Goal: Transaction & Acquisition: Purchase product/service

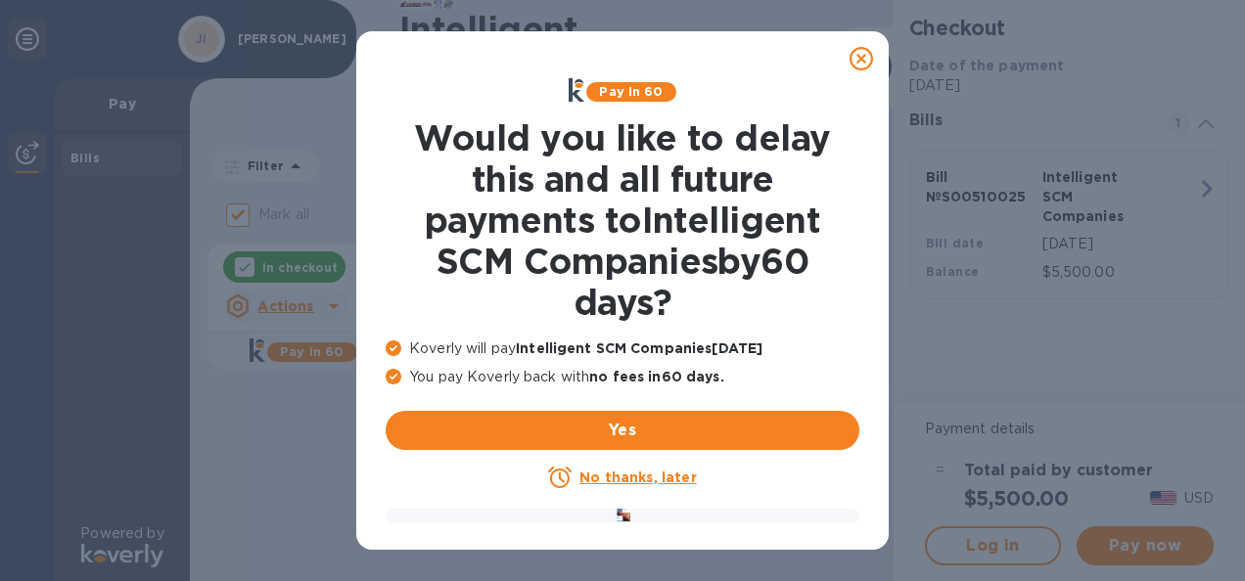
click at [856, 52] on icon at bounding box center [861, 58] width 23 height 23
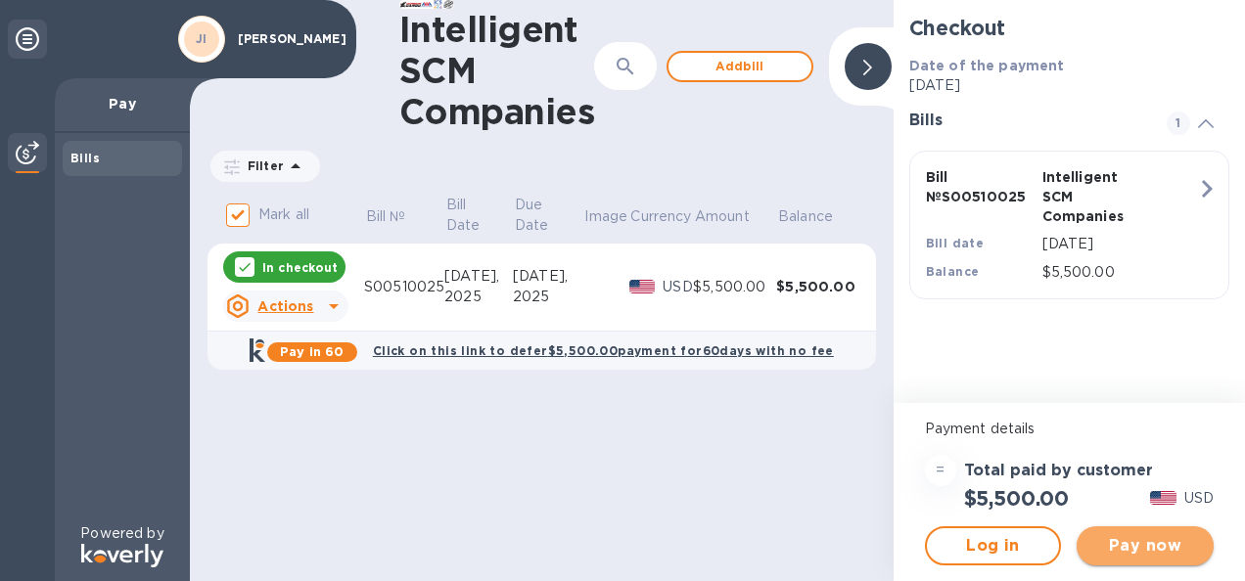
click at [1132, 539] on span "Pay now" at bounding box center [1145, 545] width 106 height 23
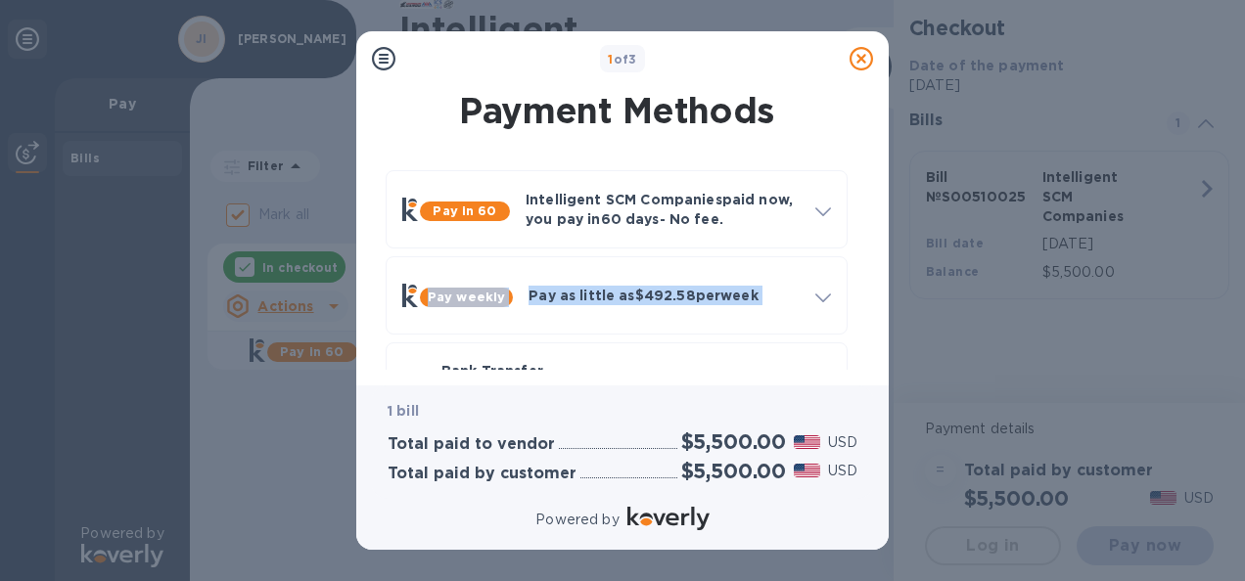
drag, startPoint x: 863, startPoint y: 223, endPoint x: 864, endPoint y: 259, distance: 36.2
click at [864, 259] on div "Pay in 60 Intelligent SCM Companies paid now, you pay [DATE] - No fee. Apply to…" at bounding box center [616, 339] width 501 height 368
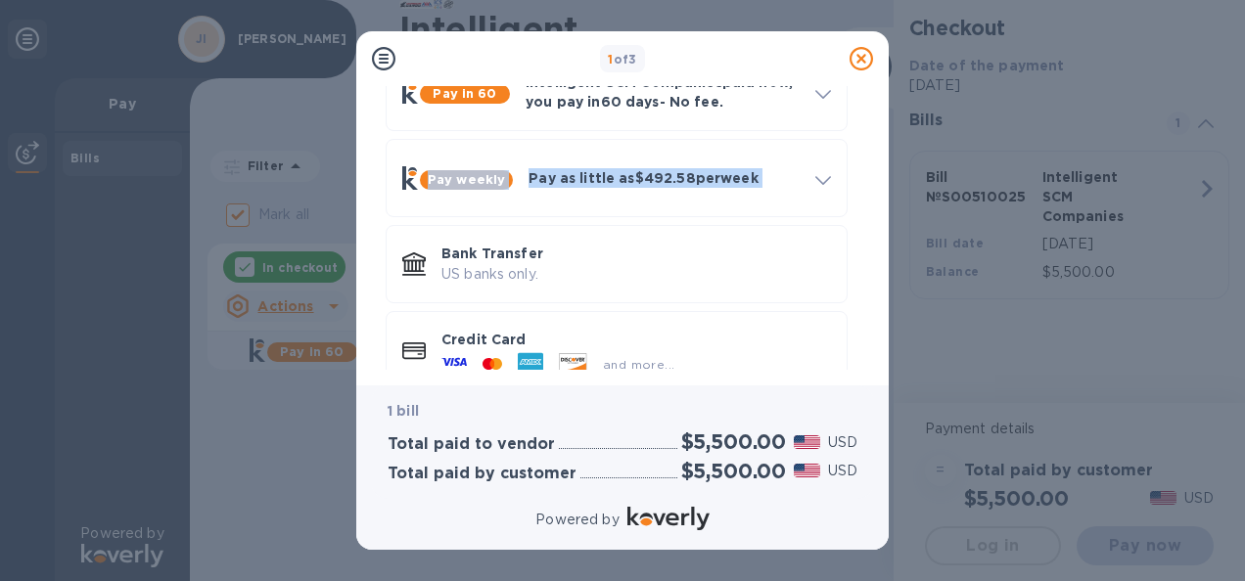
scroll to position [152, 0]
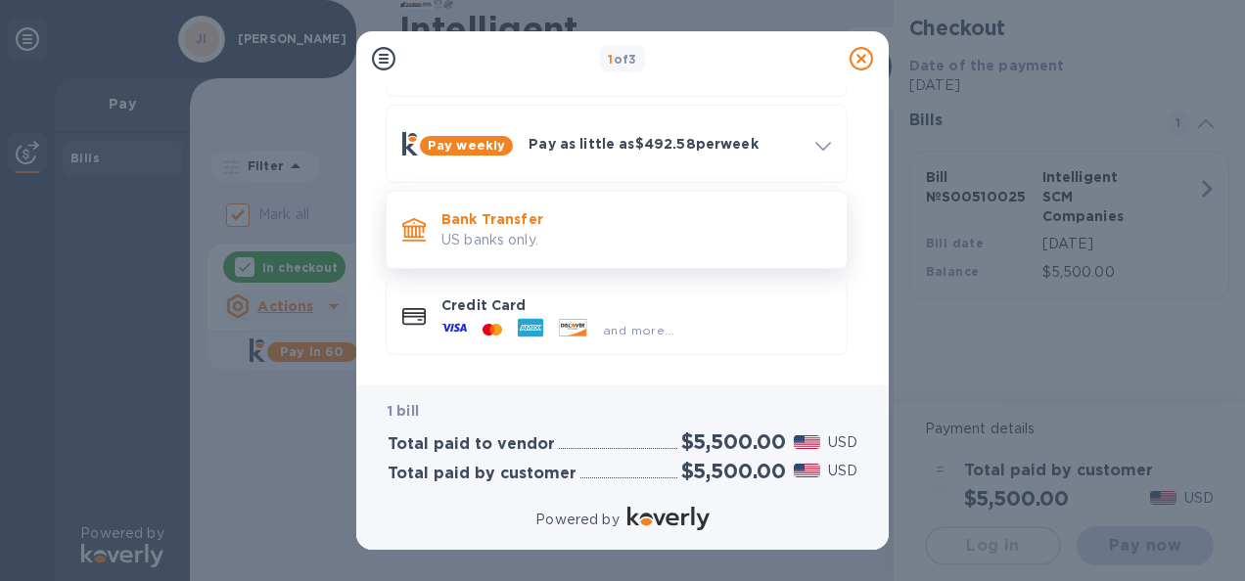
click at [661, 218] on p "Bank Transfer" at bounding box center [636, 219] width 390 height 20
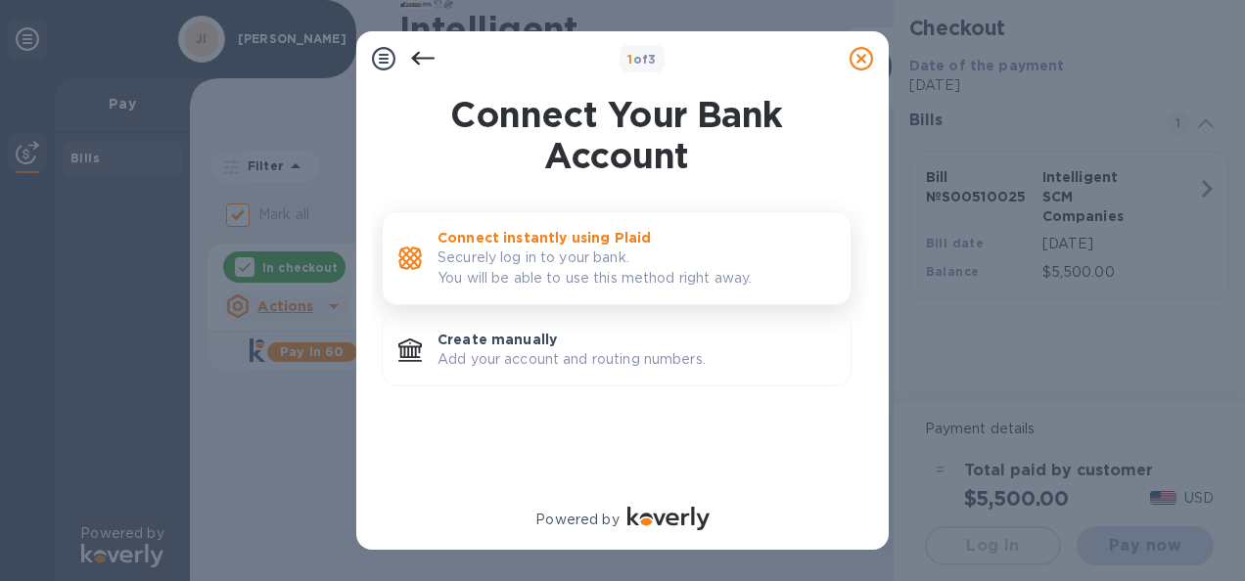
click at [642, 243] on p "Connect instantly using Plaid" at bounding box center [636, 238] width 397 height 20
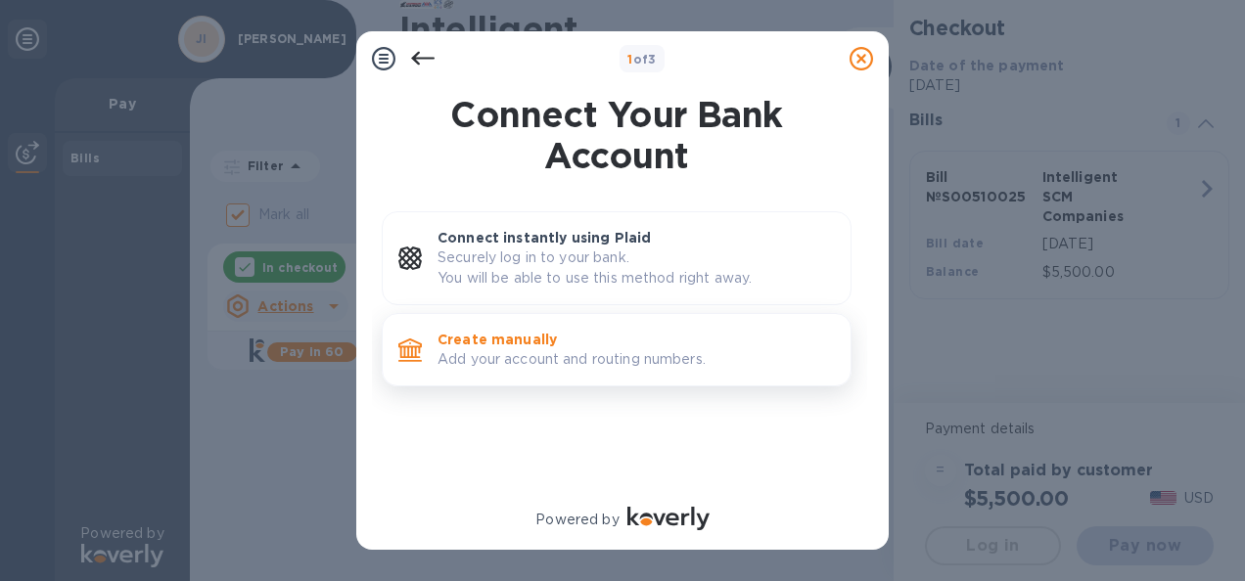
click at [609, 353] on p "Add your account and routing numbers." at bounding box center [636, 359] width 397 height 21
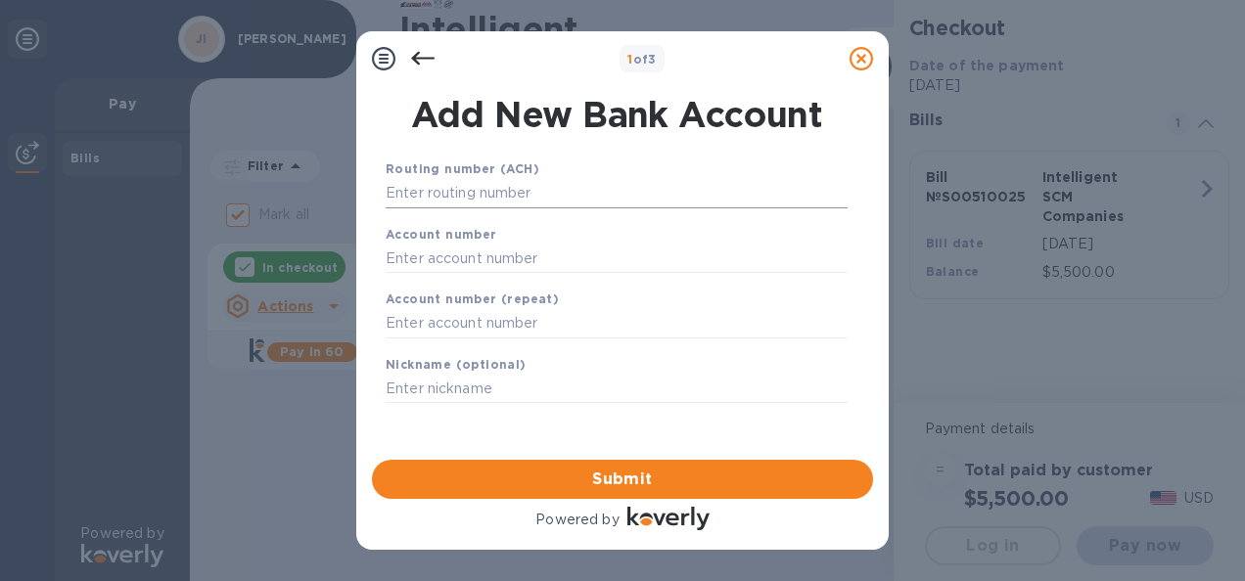
click at [581, 196] on input "text" at bounding box center [617, 193] width 462 height 29
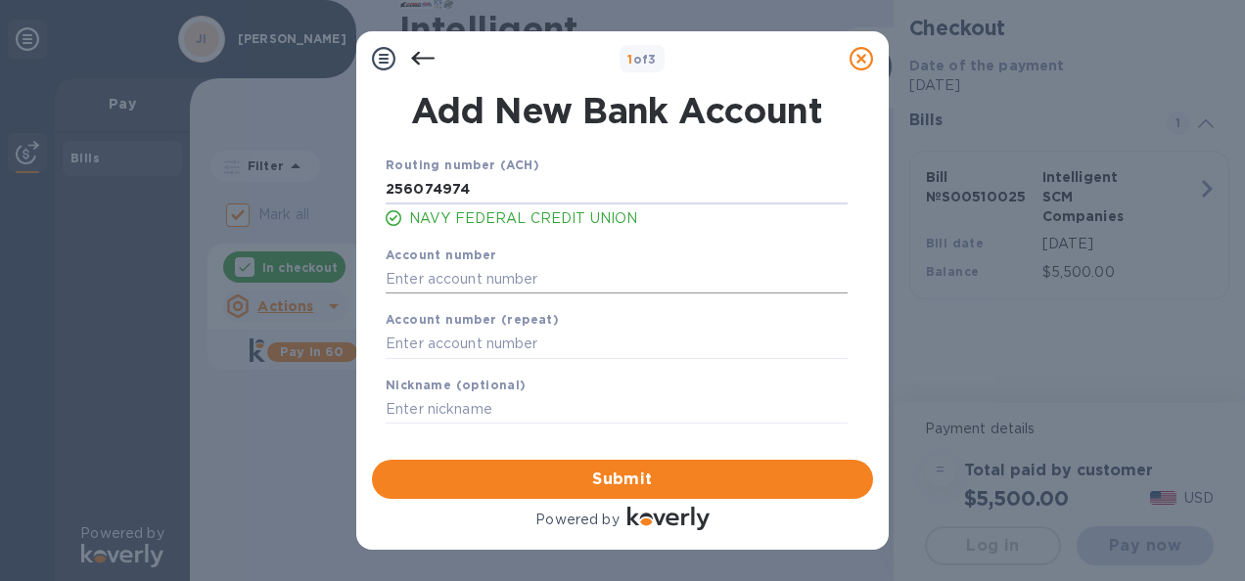
type input "256074974"
click at [519, 288] on input "text" at bounding box center [617, 278] width 462 height 29
type input "7110008278"
click at [487, 345] on input "text" at bounding box center [617, 344] width 462 height 29
type input "7110008278"
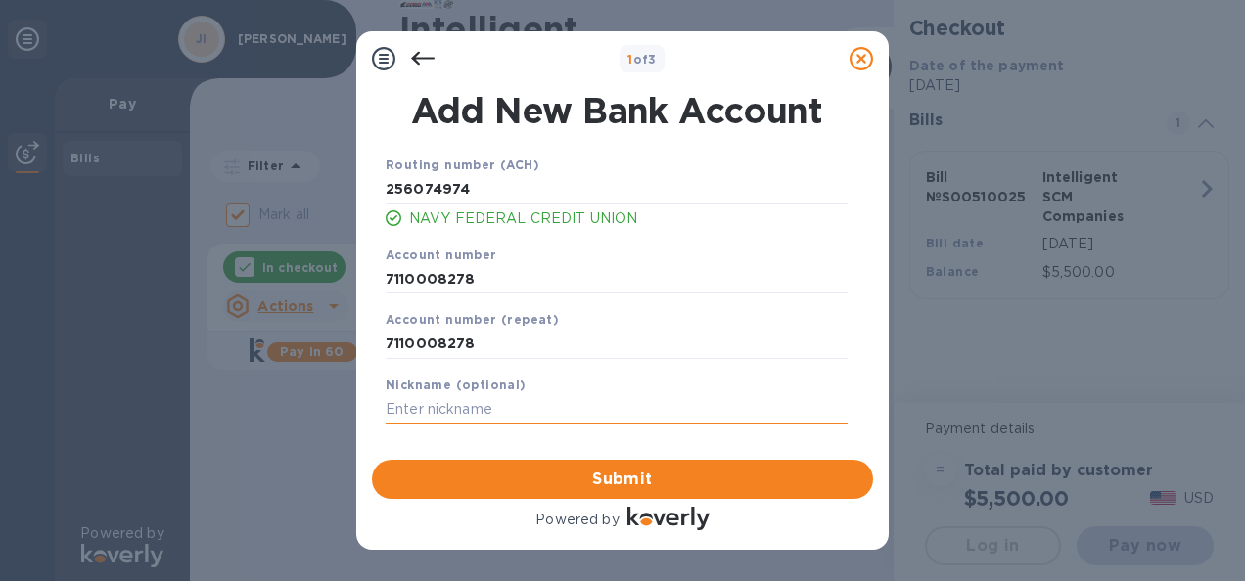
click at [582, 409] on input "text" at bounding box center [617, 409] width 462 height 29
type input "T"
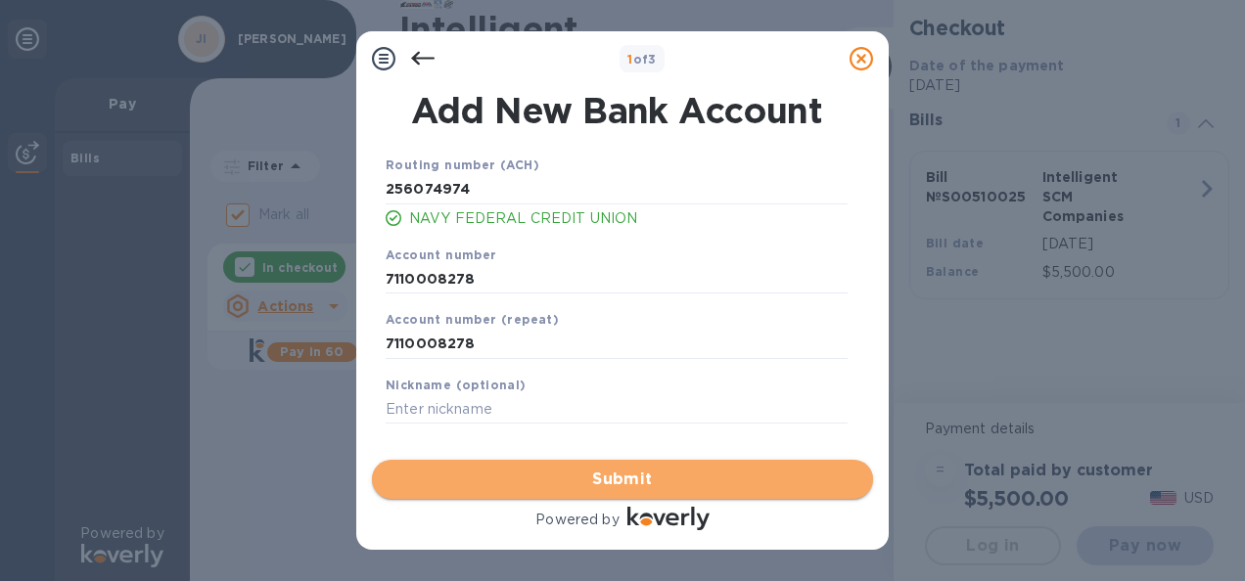
click at [610, 478] on span "Submit" at bounding box center [623, 479] width 470 height 23
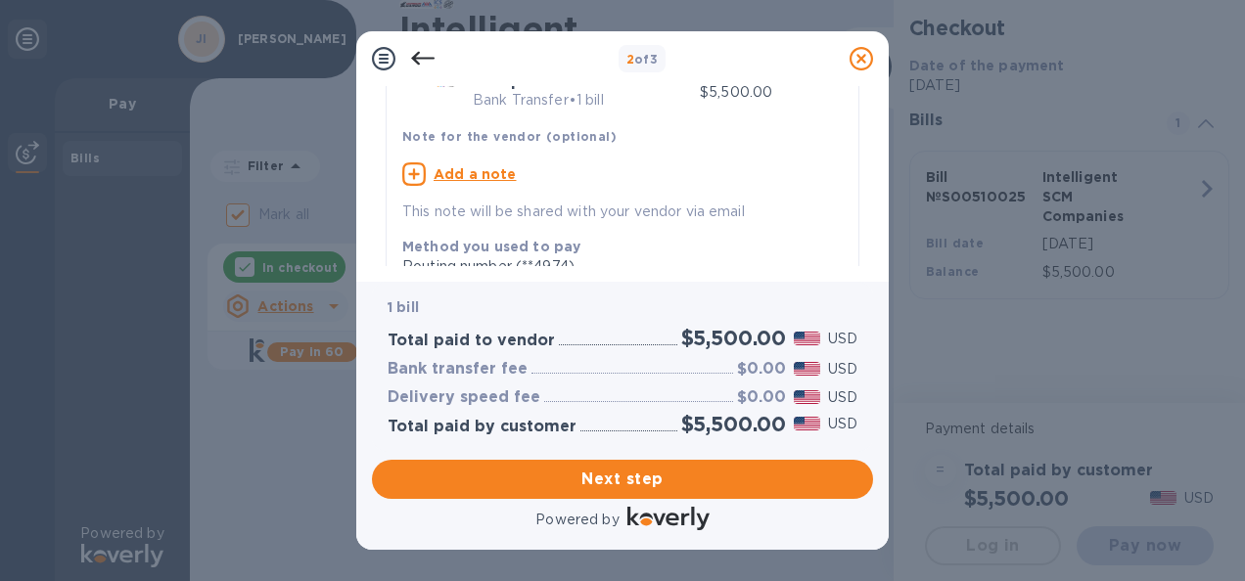
scroll to position [119, 0]
click at [764, 444] on div "1 bill Total paid to vendor $5,500.00 USD Bank transfer fee $0.00 USD Delivery …" at bounding box center [622, 366] width 501 height 169
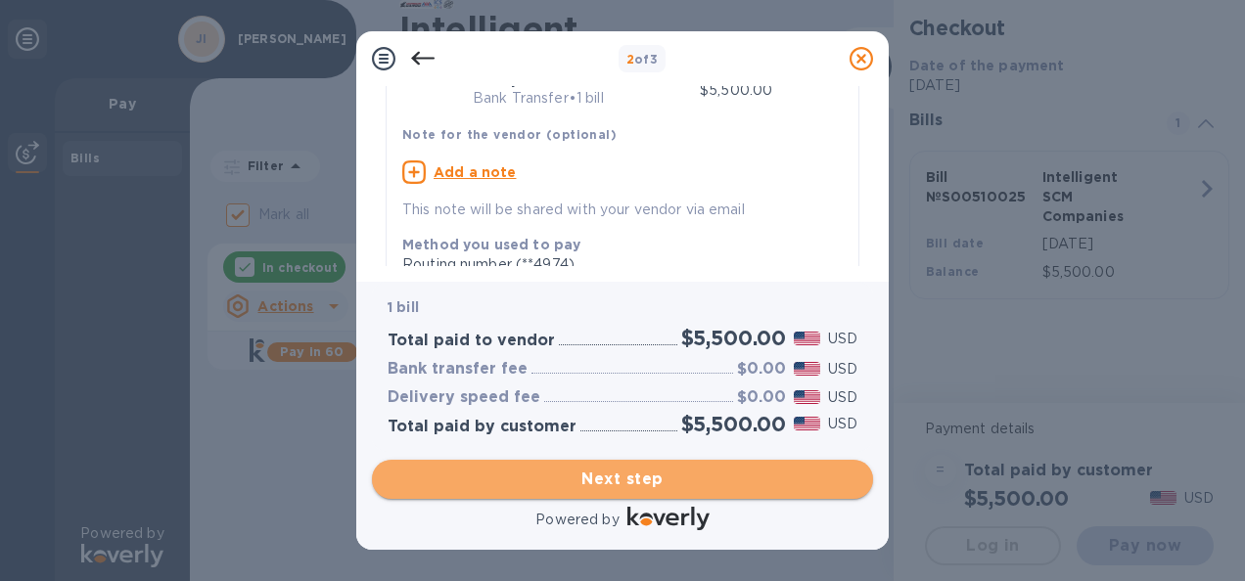
click at [598, 481] on span "Next step" at bounding box center [623, 479] width 470 height 23
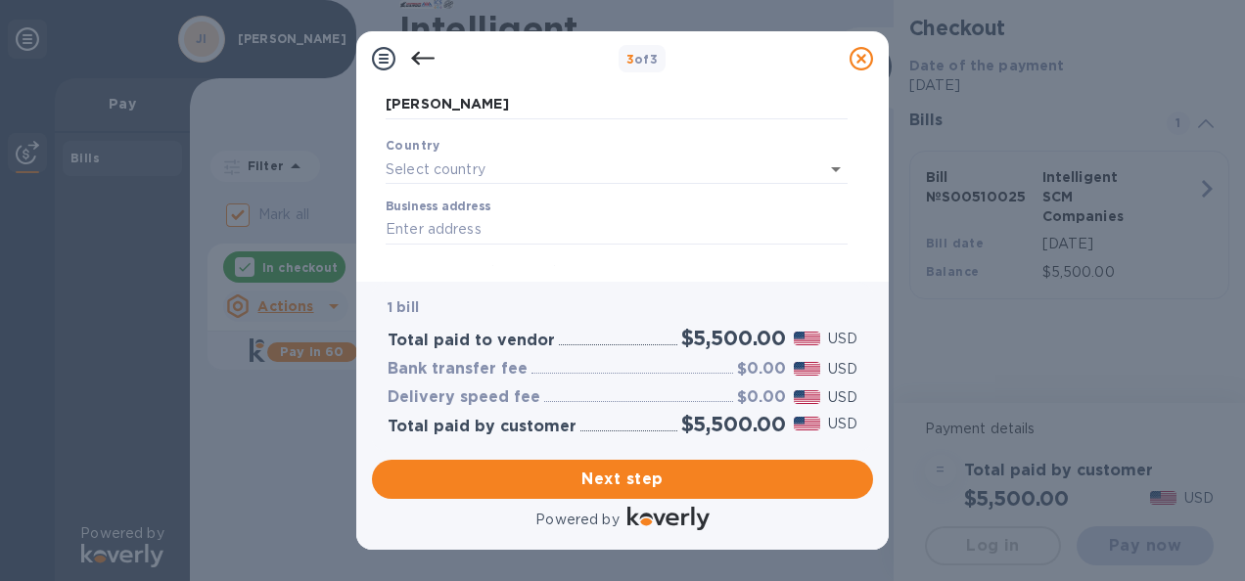
scroll to position [97, 0]
click at [779, 177] on input "text" at bounding box center [589, 167] width 407 height 28
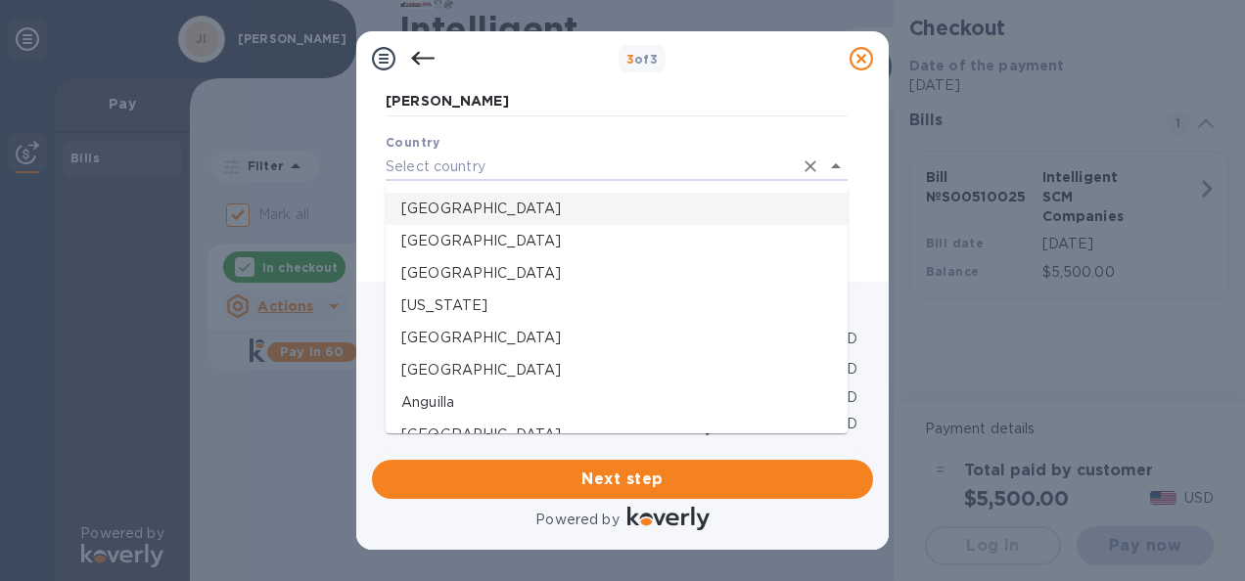
click at [739, 202] on p "[GEOGRAPHIC_DATA]" at bounding box center [616, 209] width 431 height 21
type input "[GEOGRAPHIC_DATA]"
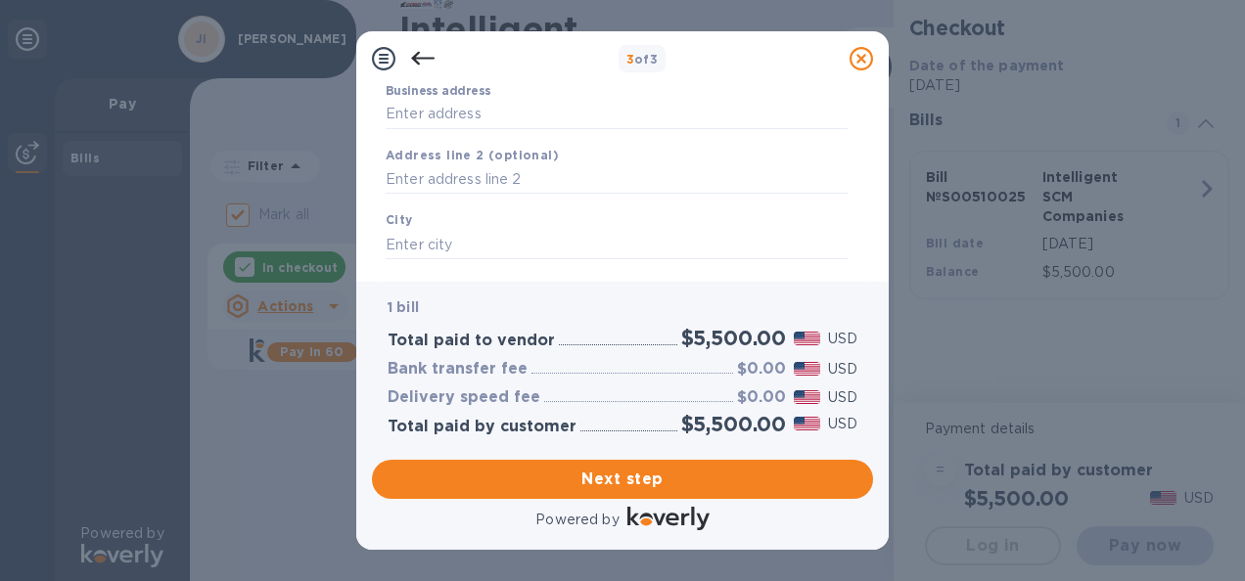
scroll to position [199, 0]
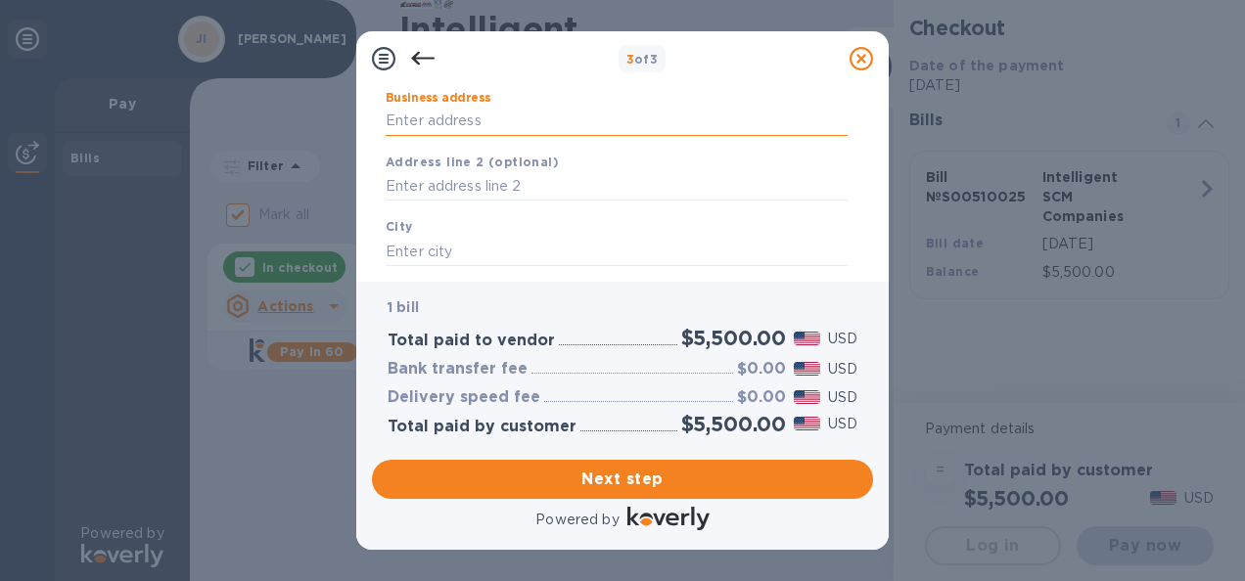
click at [472, 125] on input "Business address" at bounding box center [617, 121] width 462 height 29
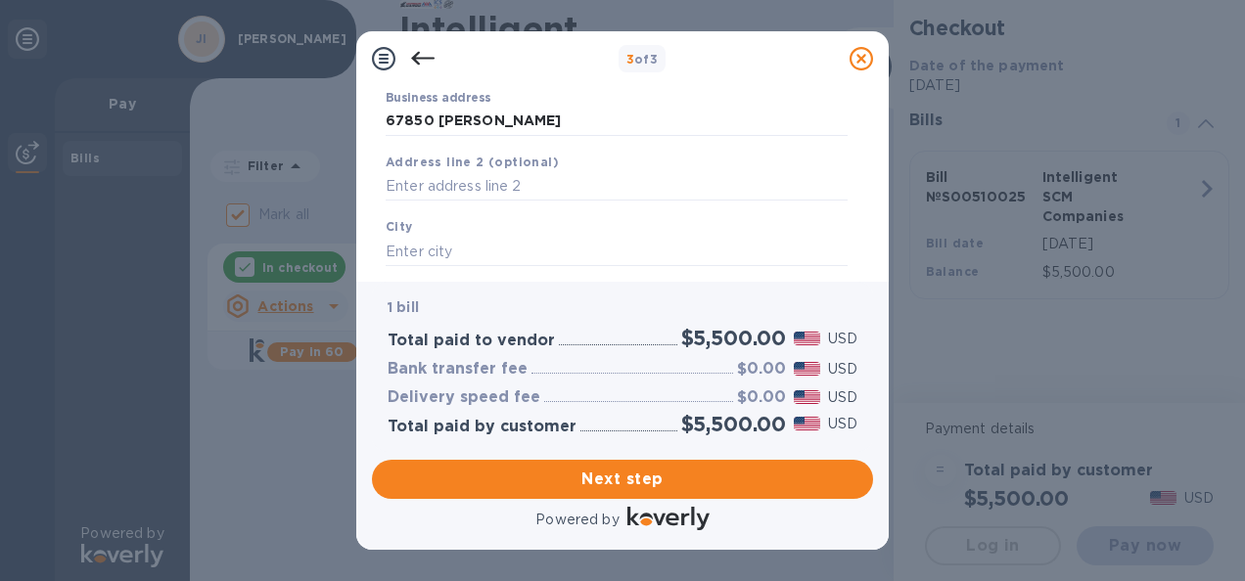
type input "[STREET_ADDRESS]"
type input "[GEOGRAPHIC_DATA]"
type input "CA"
type input "92240"
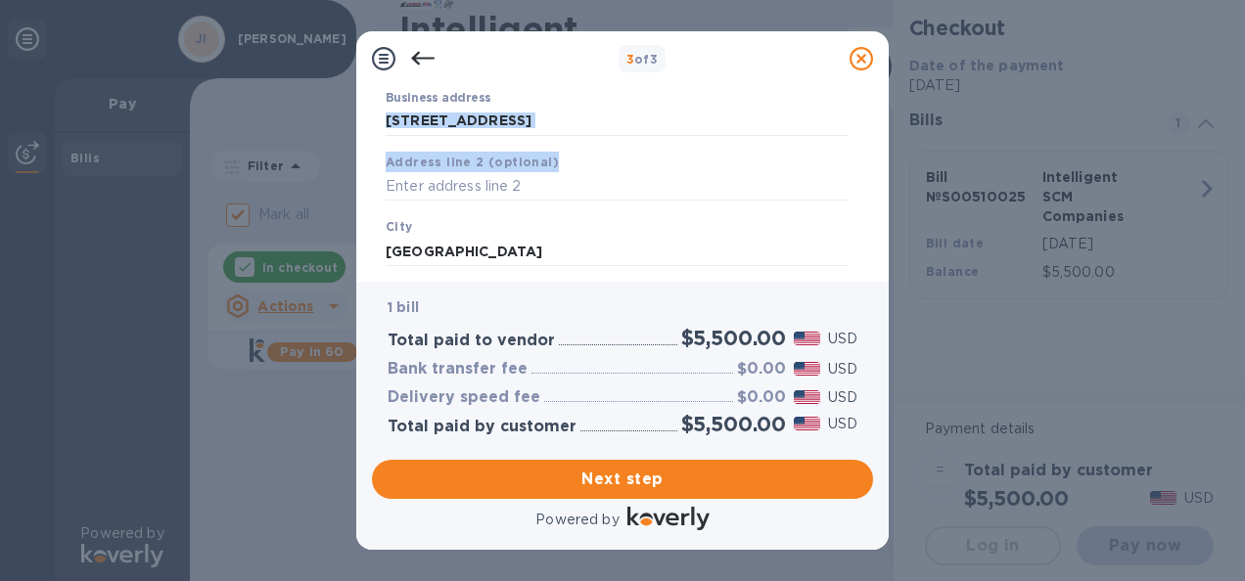
drag, startPoint x: 862, startPoint y: 182, endPoint x: 878, endPoint y: 143, distance: 42.2
click at [878, 143] on div "Business Information Legal business name Please provide the legal name that app…" at bounding box center [622, 184] width 533 height 196
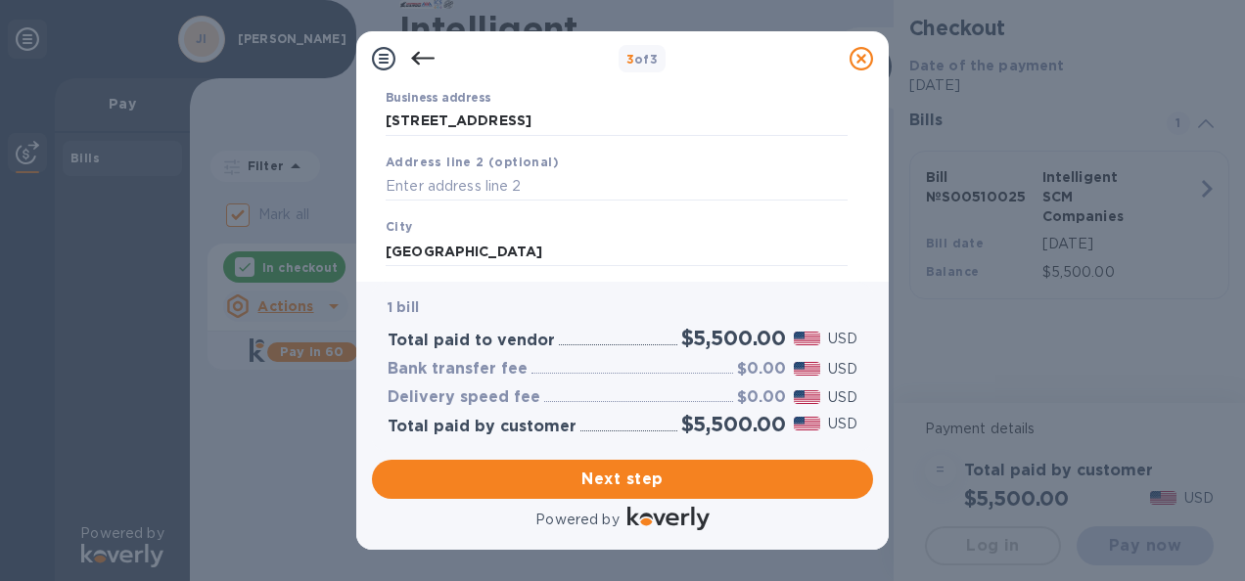
drag, startPoint x: 878, startPoint y: 143, endPoint x: 860, endPoint y: 121, distance: 27.8
click at [860, 121] on div "Business Information Legal business name Please provide the legal name that app…" at bounding box center [622, 176] width 501 height 180
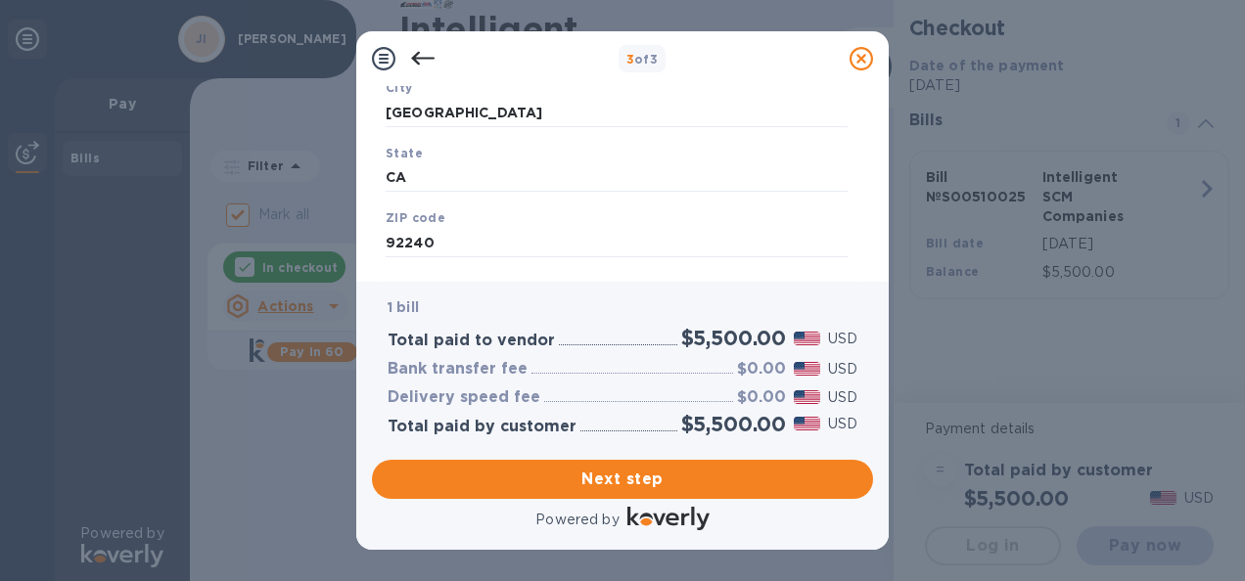
scroll to position [376, 0]
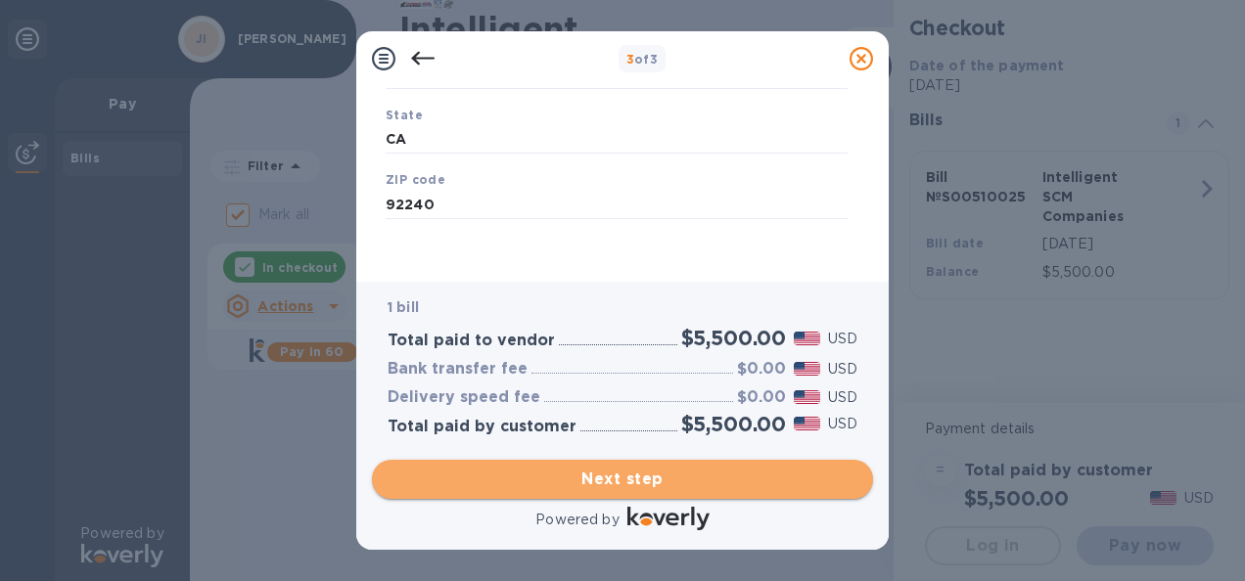
click at [736, 469] on span "Next step" at bounding box center [623, 479] width 470 height 23
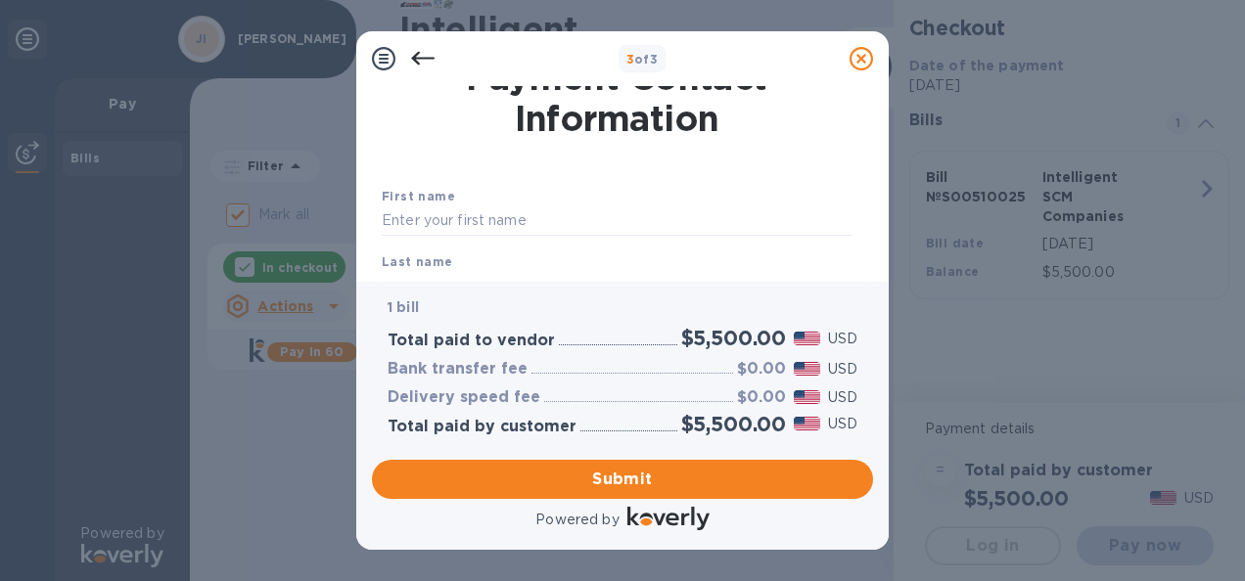
scroll to position [102, 0]
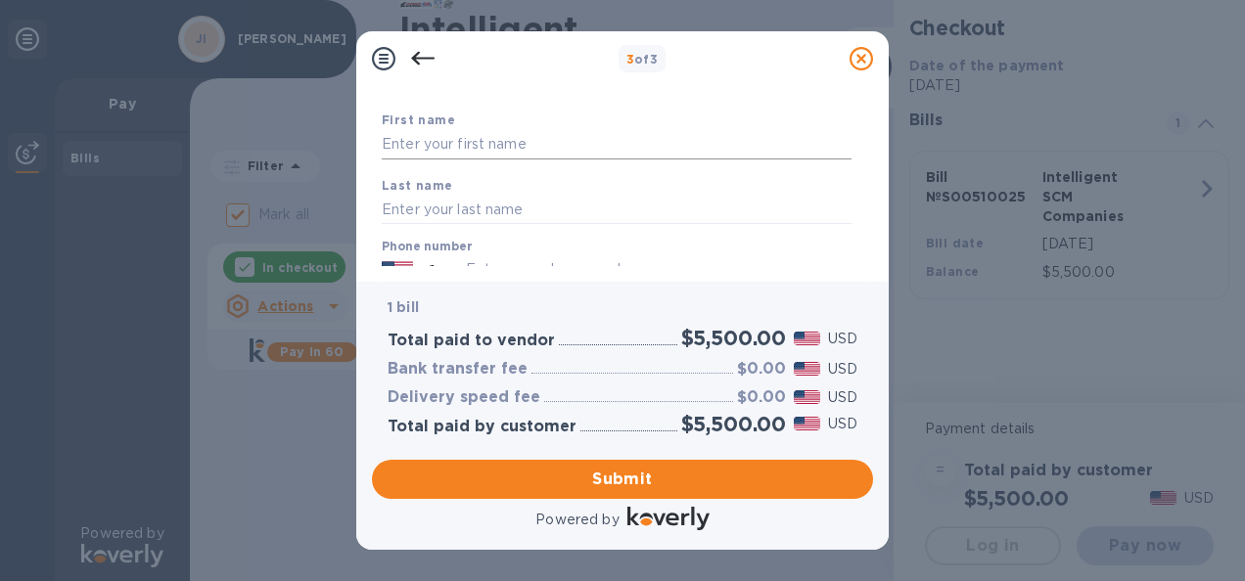
click at [714, 143] on input "text" at bounding box center [617, 144] width 470 height 29
type input "[PERSON_NAME]"
type input "Junior"
click at [401, 215] on input "text" at bounding box center [617, 209] width 470 height 29
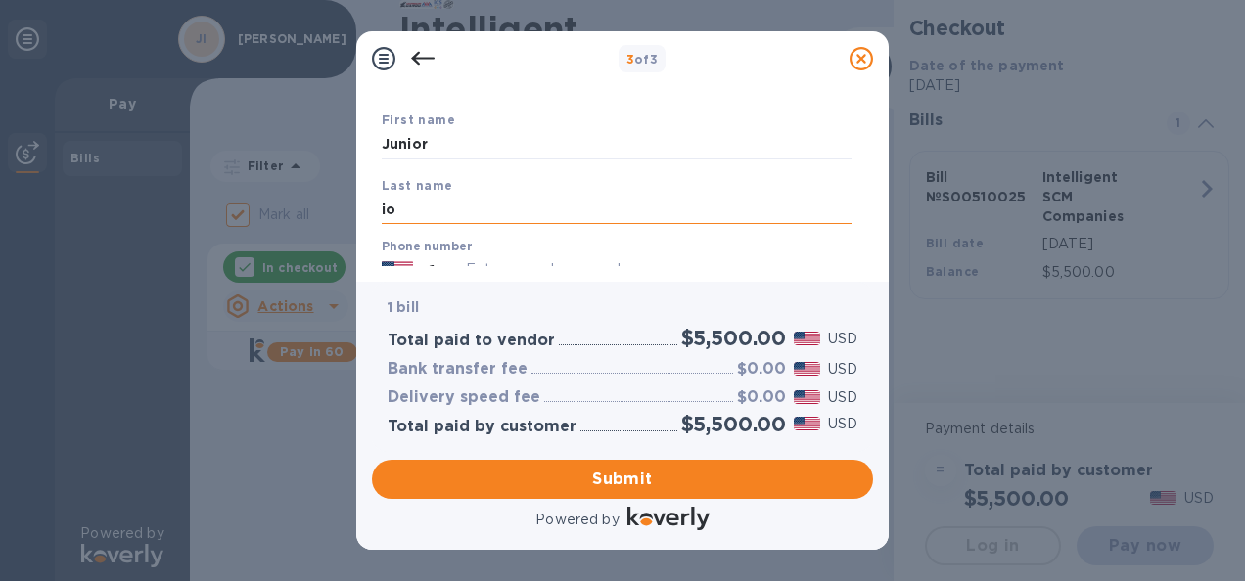
type input "i"
type input "Ioane"
click at [541, 86] on div "First name Junior Last name [PERSON_NAME] Phone number +1 Payment Confirmation …" at bounding box center [617, 305] width 478 height 462
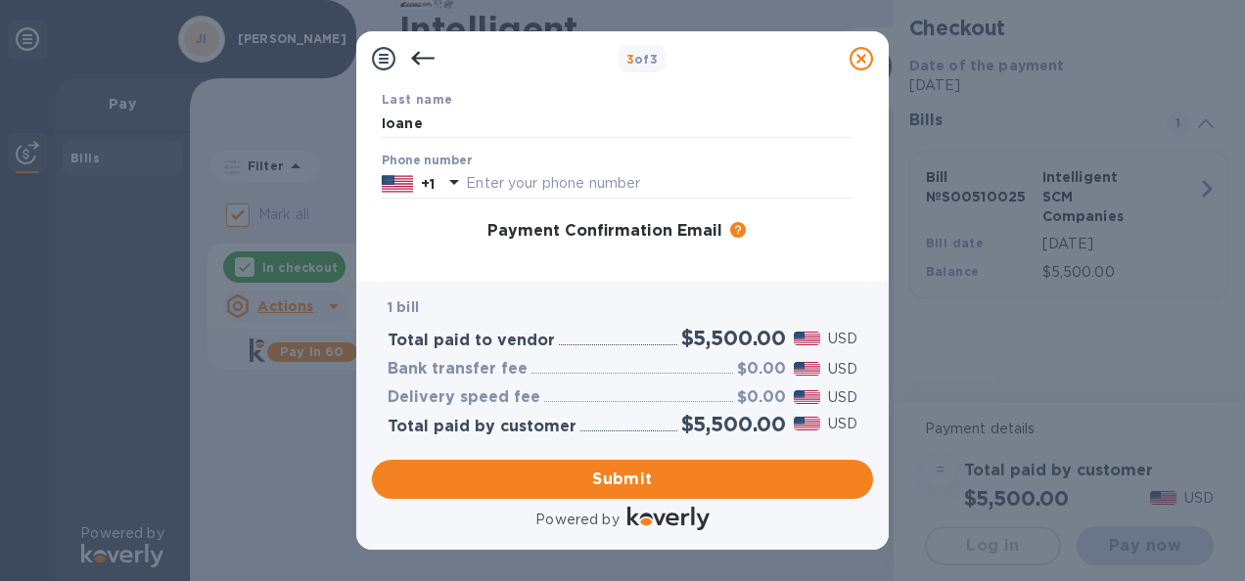
scroll to position [189, 0]
click at [637, 195] on input "text" at bounding box center [659, 182] width 386 height 29
type input "8089276498"
click at [641, 113] on input "Ioane" at bounding box center [617, 122] width 470 height 29
click at [387, 252] on div "First name Junior Last name [PERSON_NAME] Phone number [PHONE_NUMBER] Payment C…" at bounding box center [617, 234] width 486 height 439
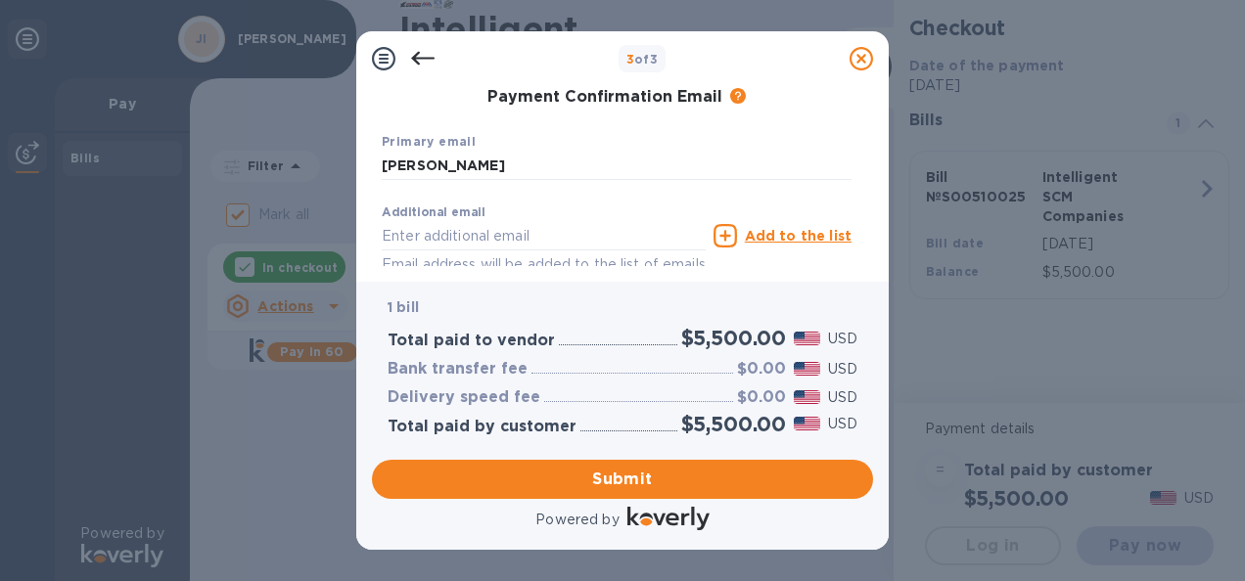
scroll to position [327, 0]
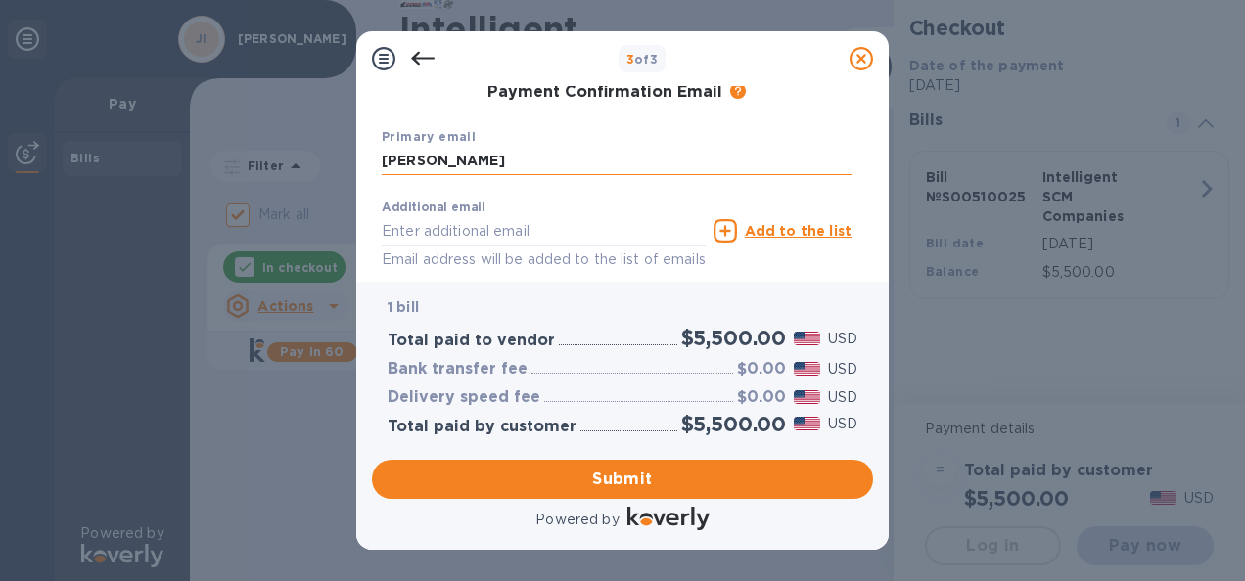
click at [623, 151] on input "[PERSON_NAME]" at bounding box center [617, 161] width 470 height 29
type input "J"
type input "[EMAIL_ADDRESS][DOMAIN_NAME]"
click at [363, 162] on div "Payment Contact Information First name Junior Last name [PERSON_NAME] Phone num…" at bounding box center [622, 184] width 533 height 196
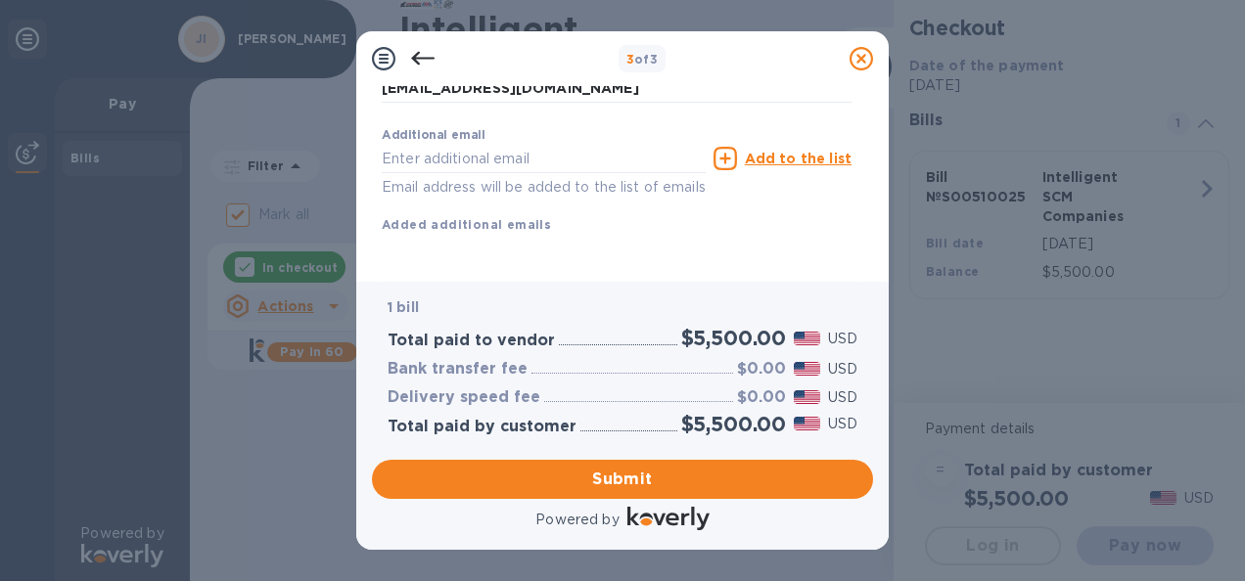
scroll to position [423, 0]
click at [696, 488] on span "Submit" at bounding box center [623, 479] width 470 height 23
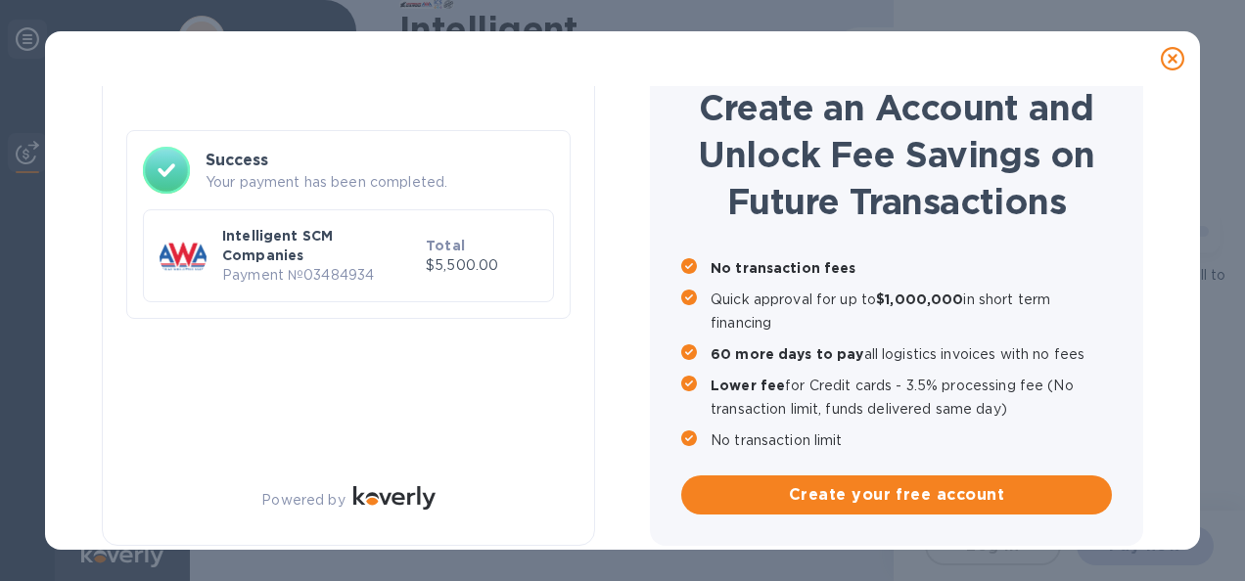
scroll to position [80, 0]
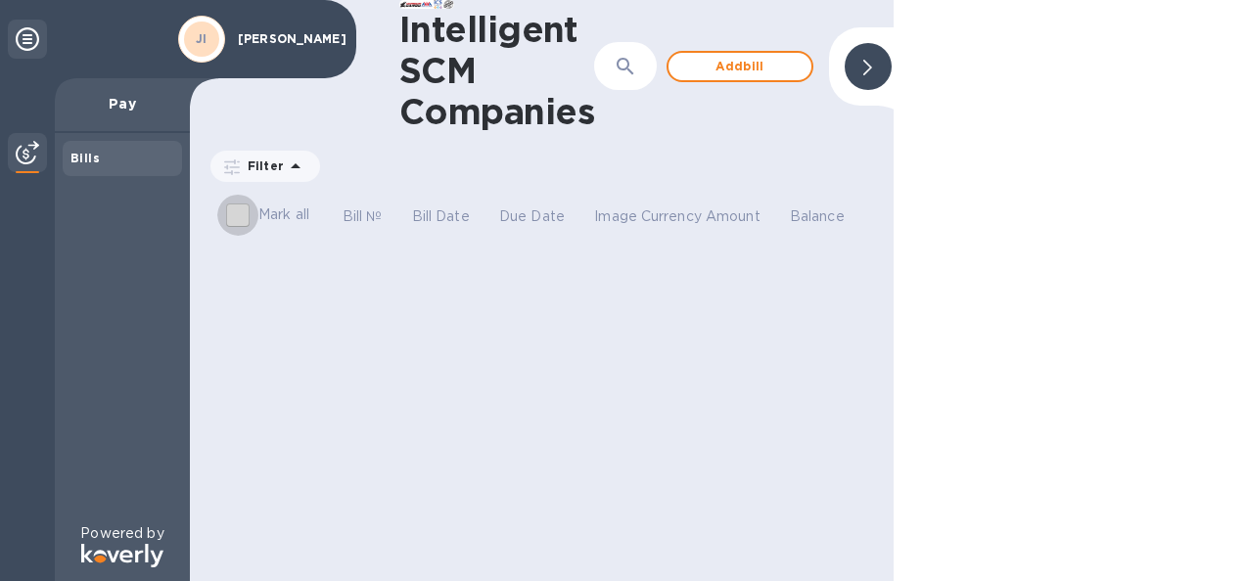
click at [245, 212] on input "Mark all" at bounding box center [237, 215] width 41 height 41
checkbox input "false"
click at [161, 159] on div "Bills" at bounding box center [122, 159] width 104 height 20
